Goal: Check status: Check status

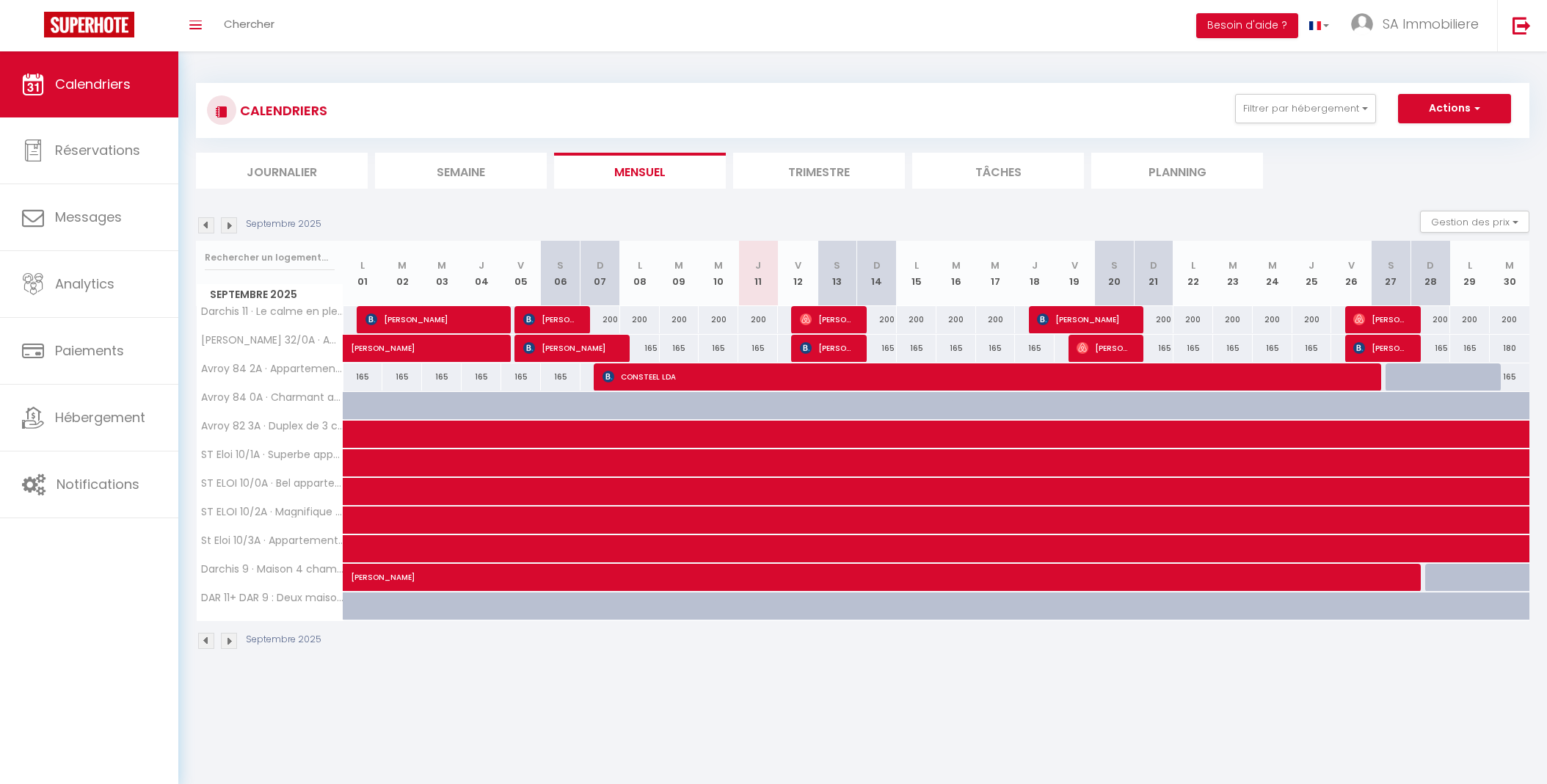
select select
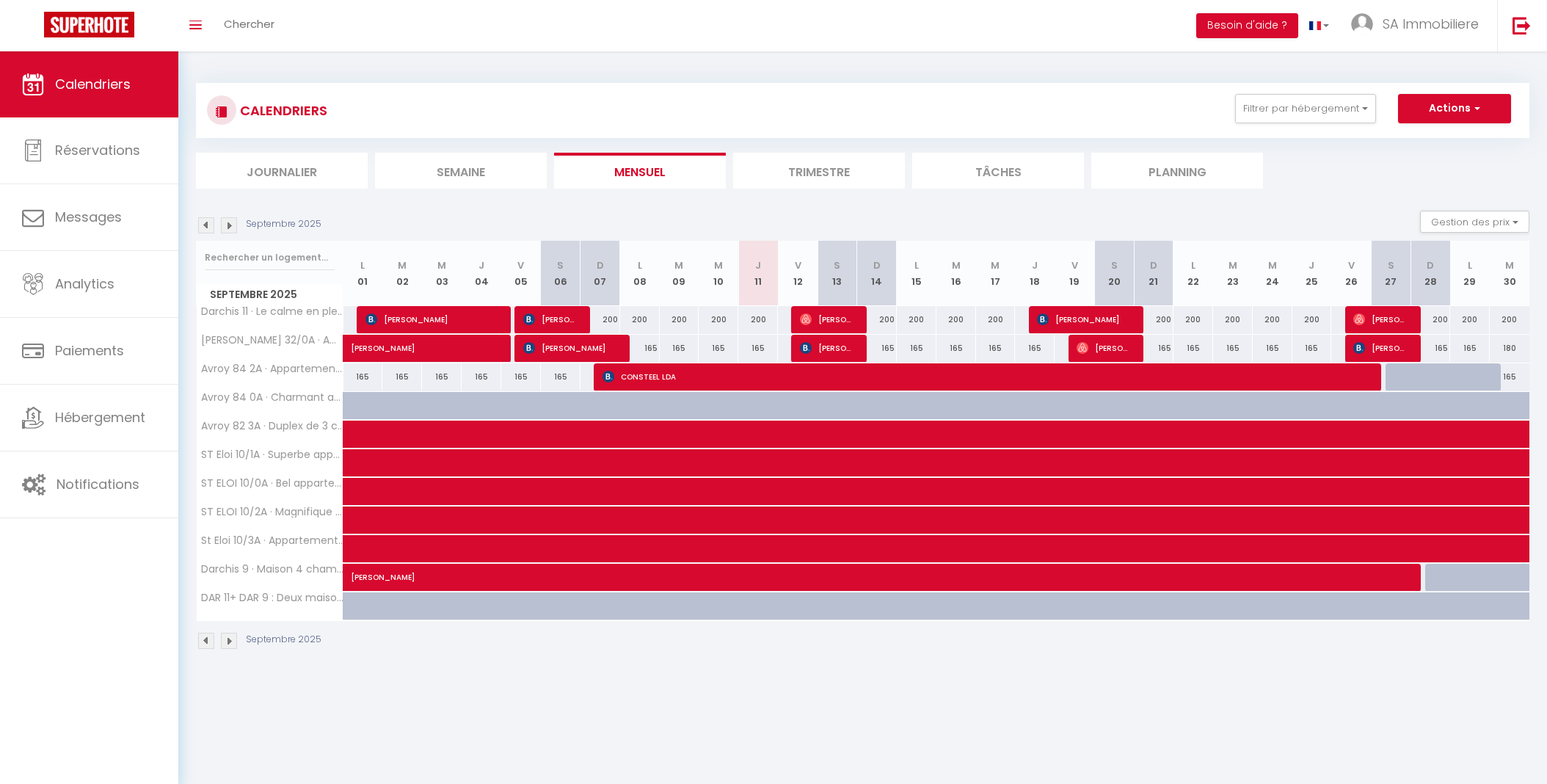
click at [841, 315] on span "[PERSON_NAME]" at bounding box center [826, 318] width 53 height 28
select select "OK"
select select "0"
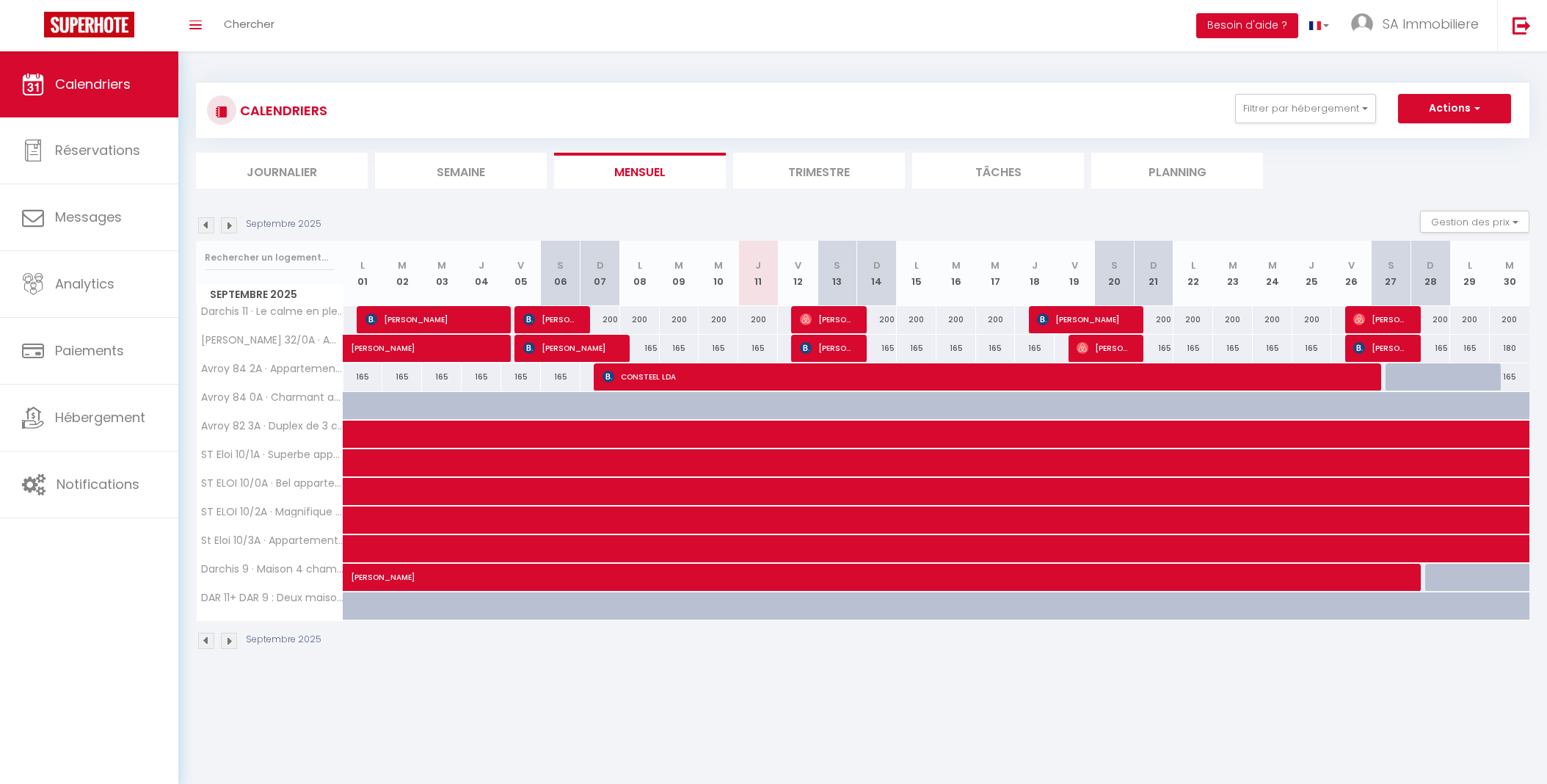
select select "1"
select select
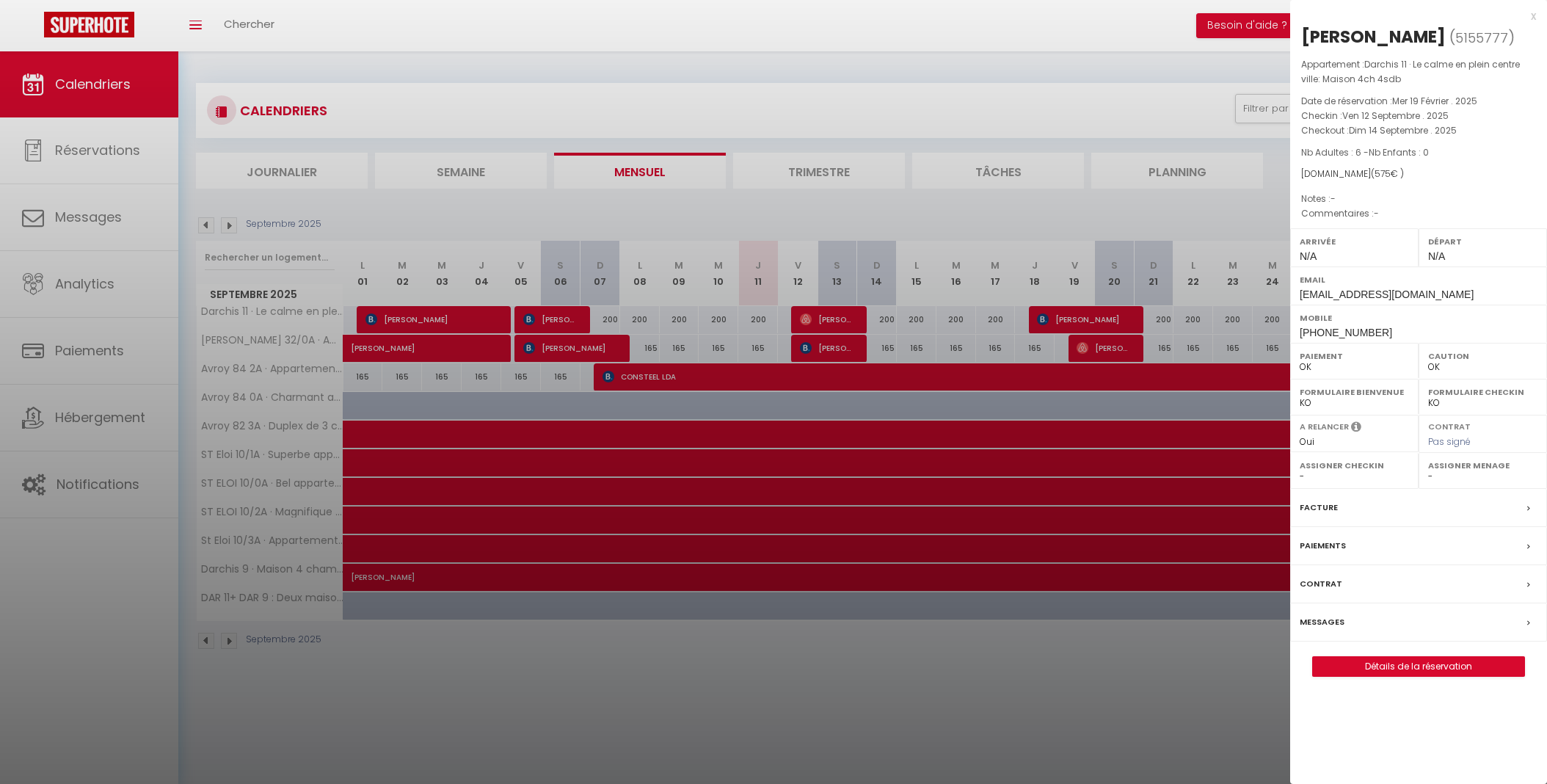
drag, startPoint x: 1304, startPoint y: 37, endPoint x: 1458, endPoint y: 37, distance: 154.0
click at [1458, 37] on h2 "[PERSON_NAME] ( 5155777 )" at bounding box center [1418, 38] width 235 height 25
copy h2 "[PERSON_NAME]"
click at [1535, 16] on div "x" at bounding box center [1413, 16] width 246 height 17
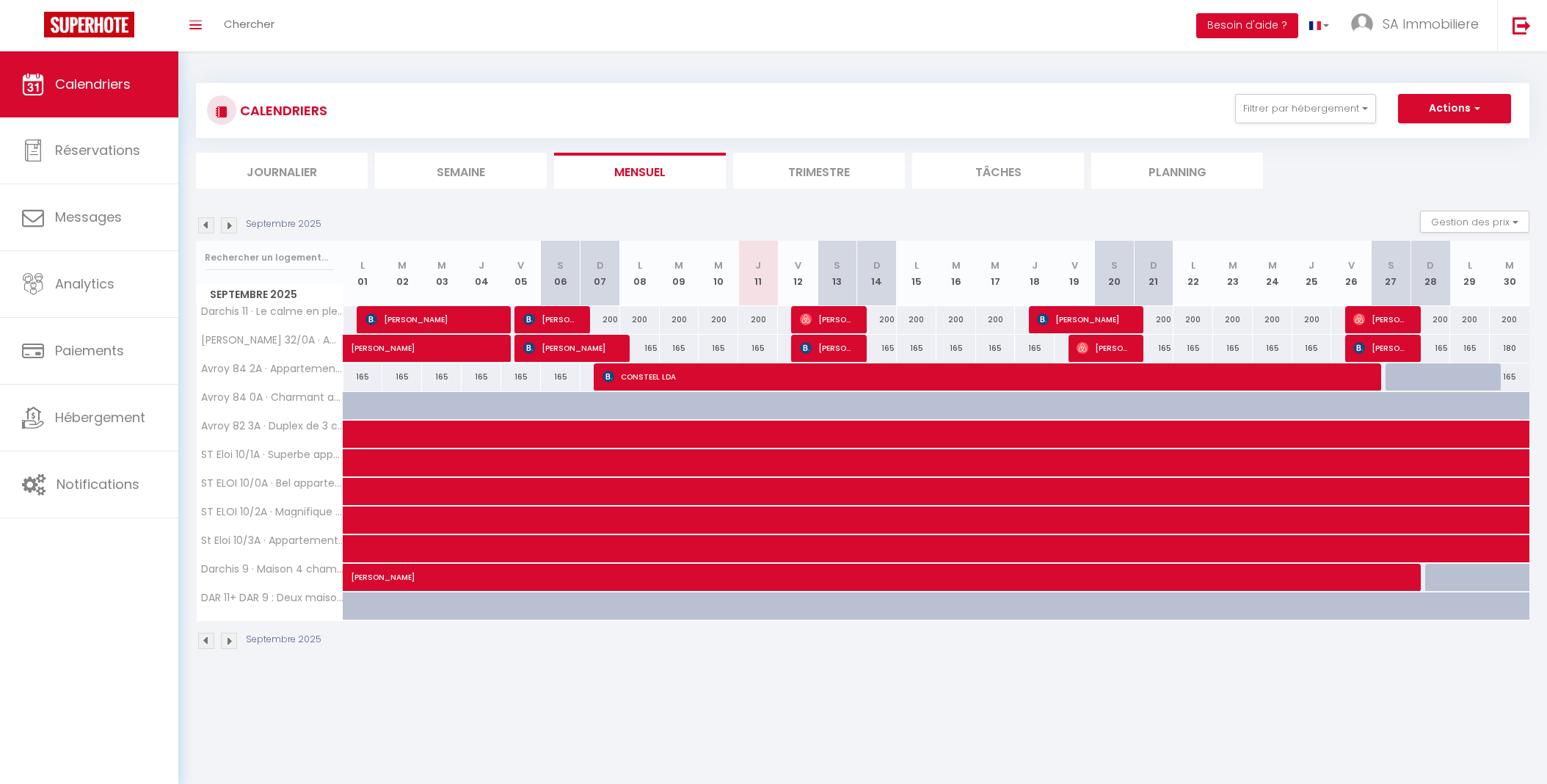
click at [843, 316] on span "[PERSON_NAME]" at bounding box center [826, 318] width 53 height 28
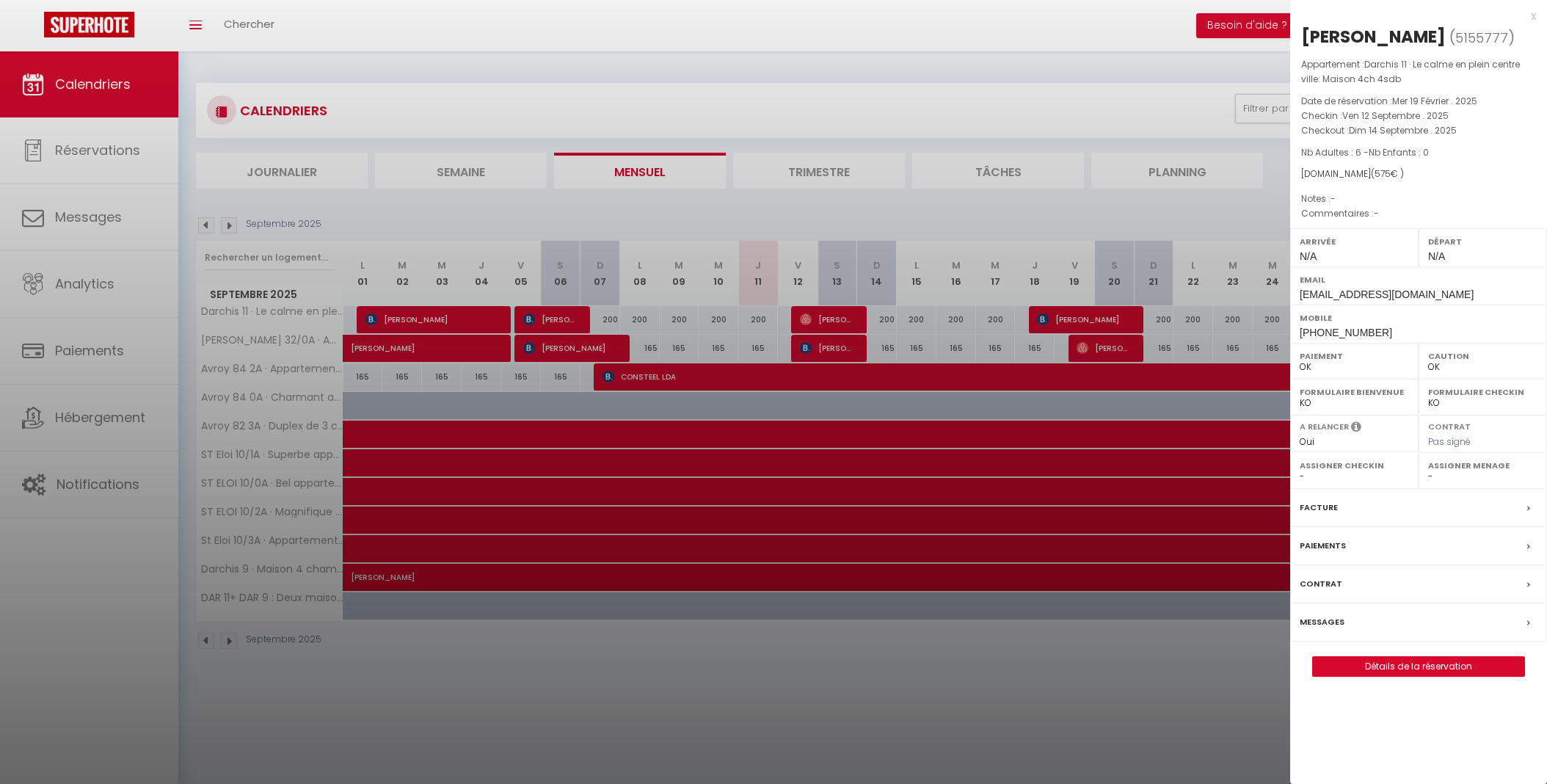
drag, startPoint x: 1304, startPoint y: 40, endPoint x: 1459, endPoint y: 40, distance: 155.0
click at [1459, 40] on h2 "[PERSON_NAME] ( 5155777 )" at bounding box center [1418, 38] width 235 height 25
copy h2 "[PERSON_NAME]"
click at [1531, 17] on div "x" at bounding box center [1413, 16] width 246 height 17
